Goal: Use online tool/utility: Utilize a website feature to perform a specific function

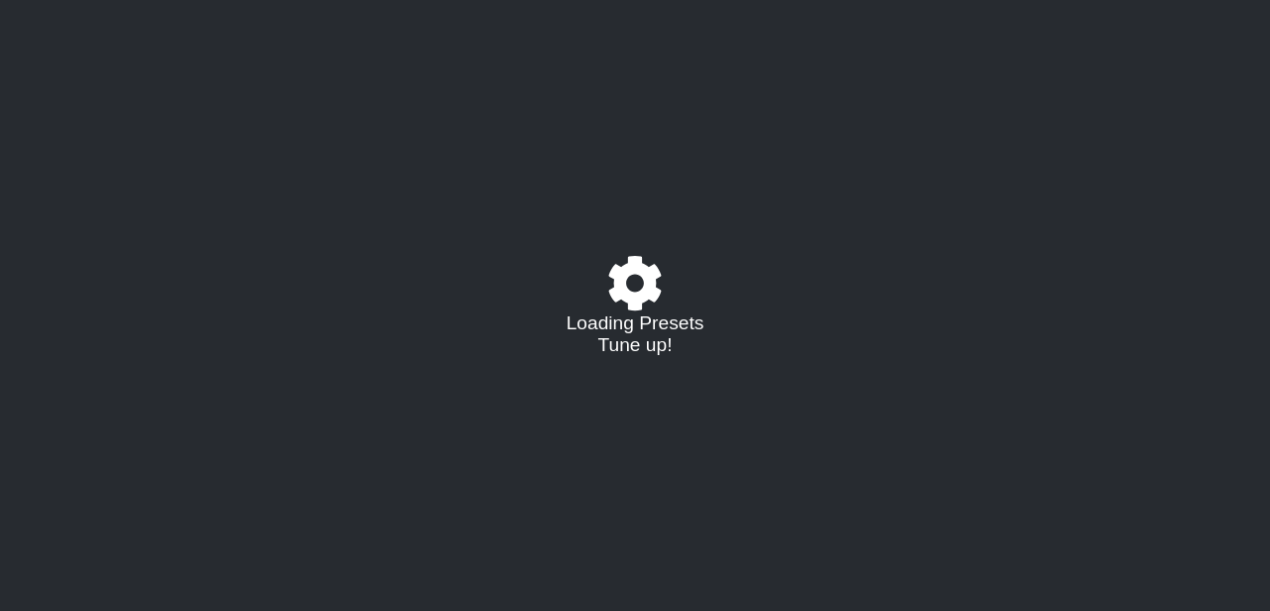
select select "/023468543995"
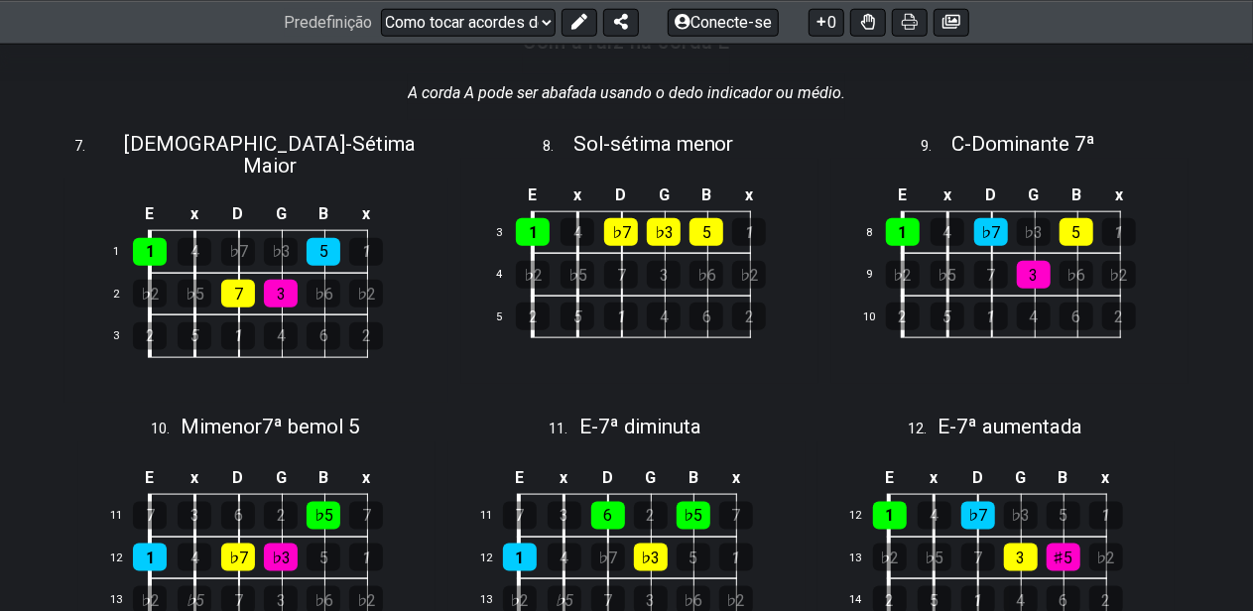
scroll to position [1091, 0]
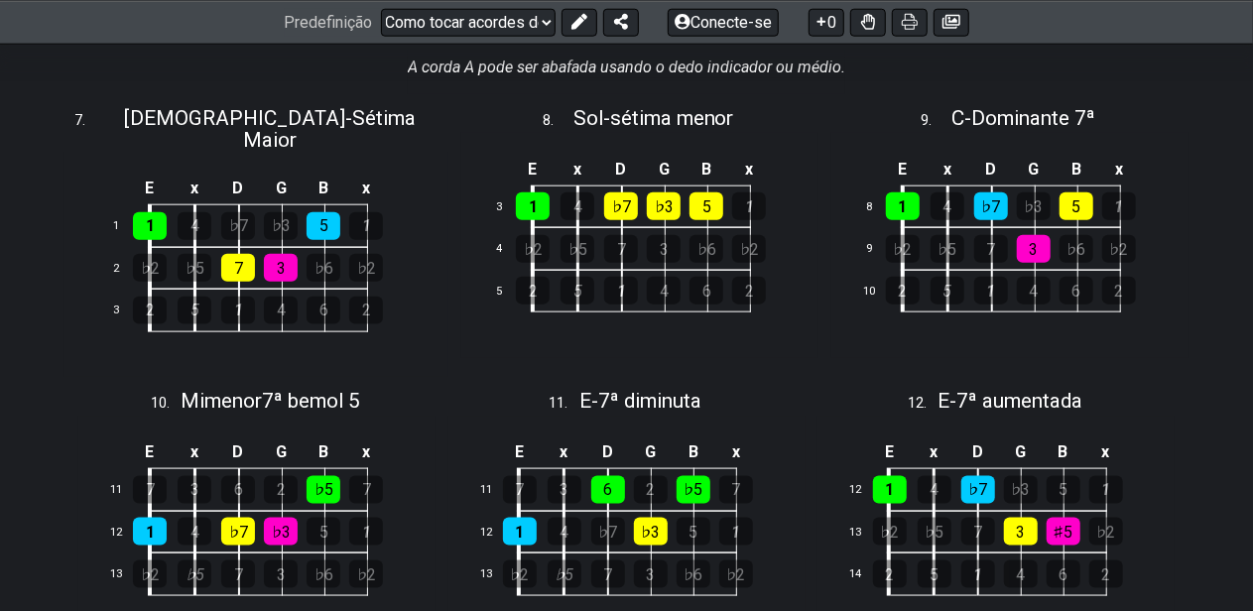
drag, startPoint x: 488, startPoint y: 157, endPoint x: 412, endPoint y: 369, distance: 225.6
click at [412, 377] on div "10 . Mi menor 7ª bemol 5" at bounding box center [256, 396] width 357 height 38
select select "E"
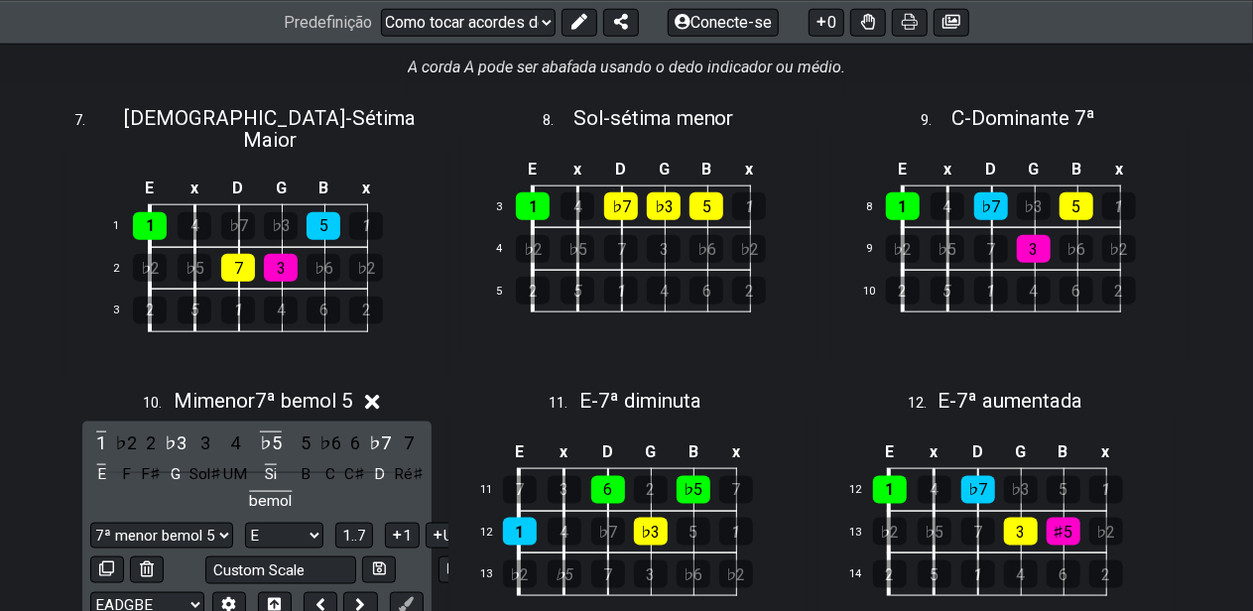
click at [783, 377] on div "11 . E - 7ª diminuta" at bounding box center [626, 396] width 357 height 38
select select "E"
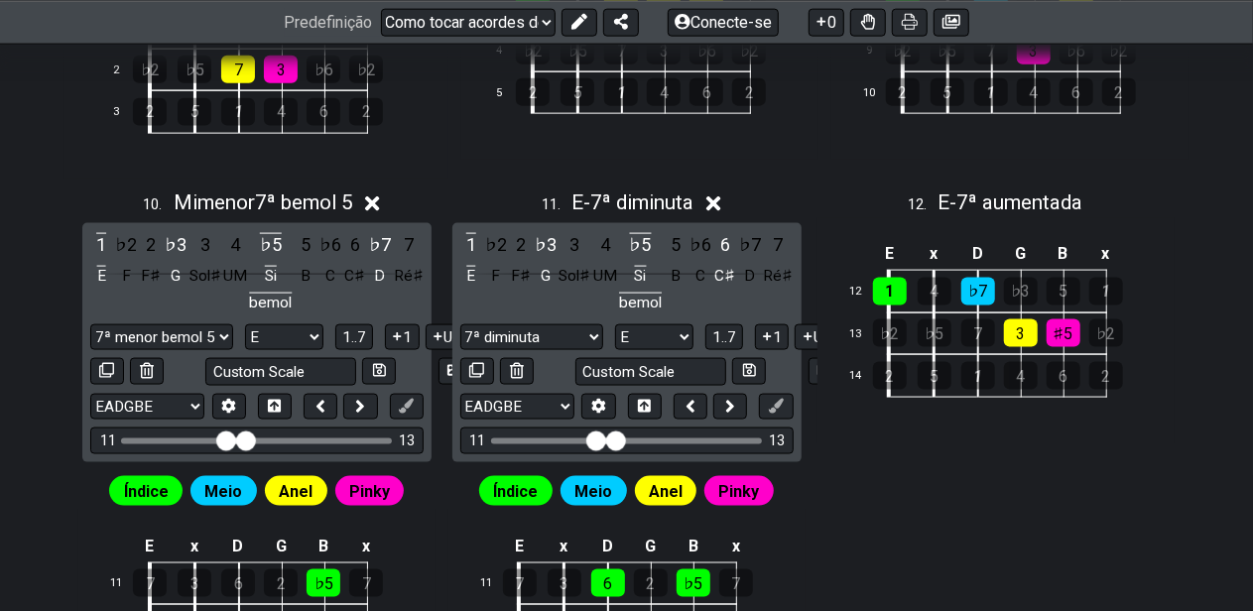
scroll to position [1389, 0]
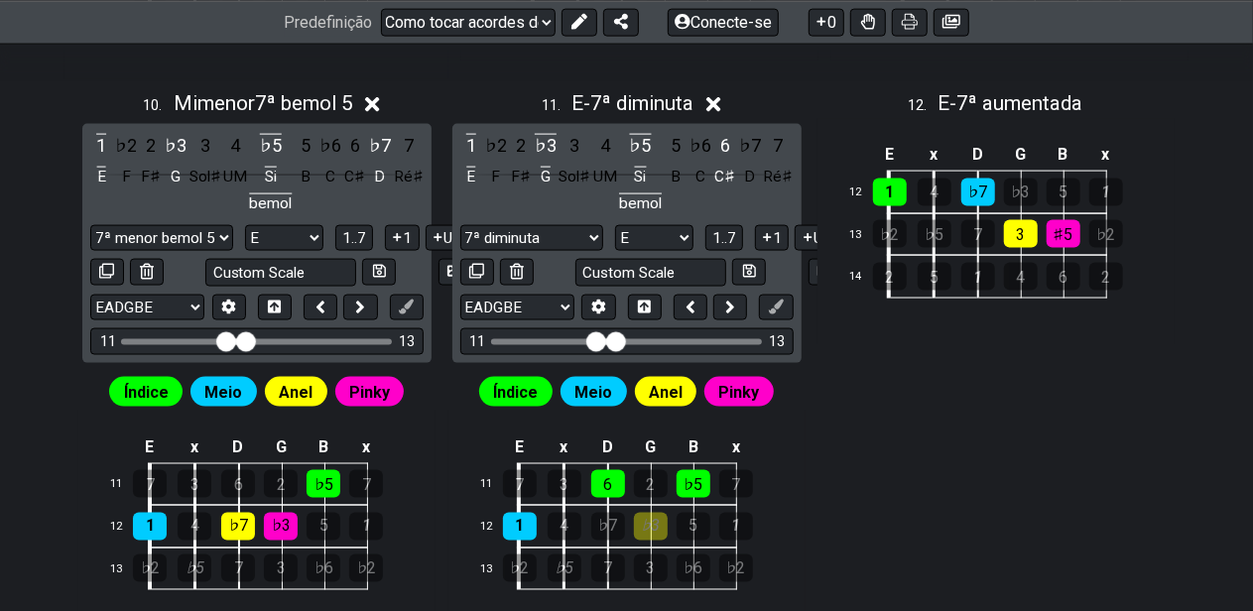
click at [660, 517] on font "♭3" at bounding box center [650, 526] width 19 height 19
click at [855, 437] on div "Índice Meio Anel Pinky Com a raiz na corda A 1 . Si♭ - Sétima maior x UM D G B …" at bounding box center [626, 109] width 1253 height 2162
click at [647, 513] on div "♭3" at bounding box center [651, 527] width 34 height 28
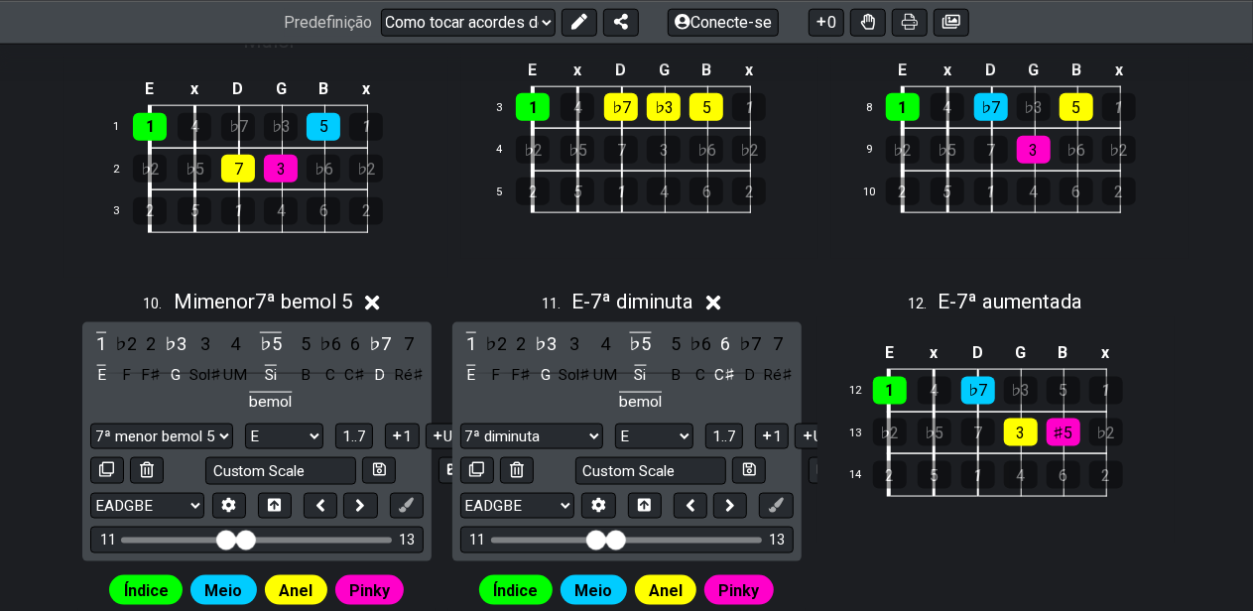
scroll to position [1160, 0]
